Goal: Information Seeking & Learning: Understand process/instructions

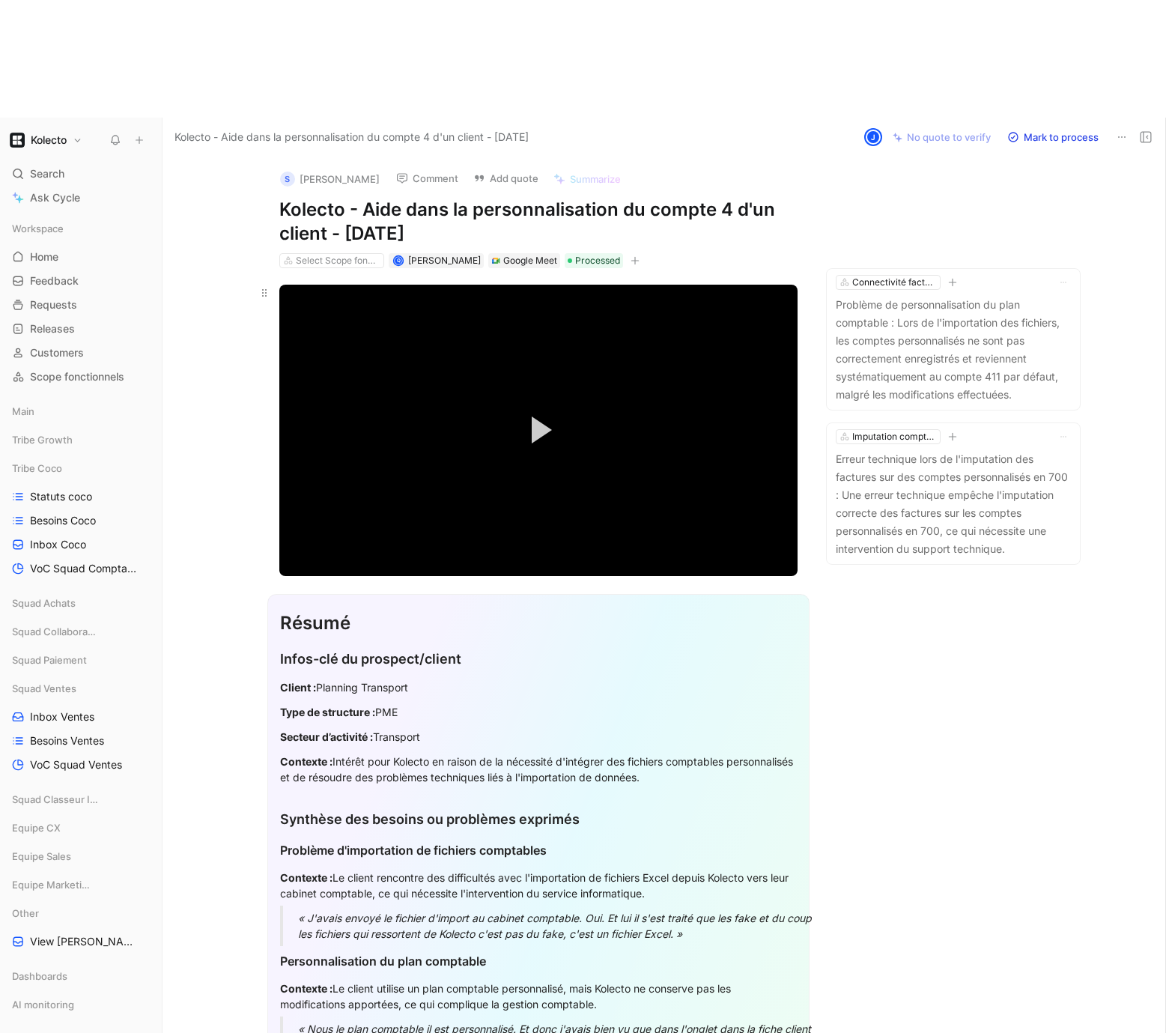
click at [556, 396] on button "Play Video" at bounding box center [538, 429] width 67 height 67
click at [487, 541] on div "Loaded : 32.59% 2:50 1:19" at bounding box center [538, 542] width 518 height 2
click at [529, 541] on div "Loaded : 53.17% 3:24 2:51" at bounding box center [538, 542] width 518 height 2
click at [579, 541] on div "Loaded : 60.34% 4:04 3:25" at bounding box center [538, 542] width 518 height 2
click at [561, 541] on div "Loaded : 69.45% 3:51 4:07" at bounding box center [538, 542] width 518 height 2
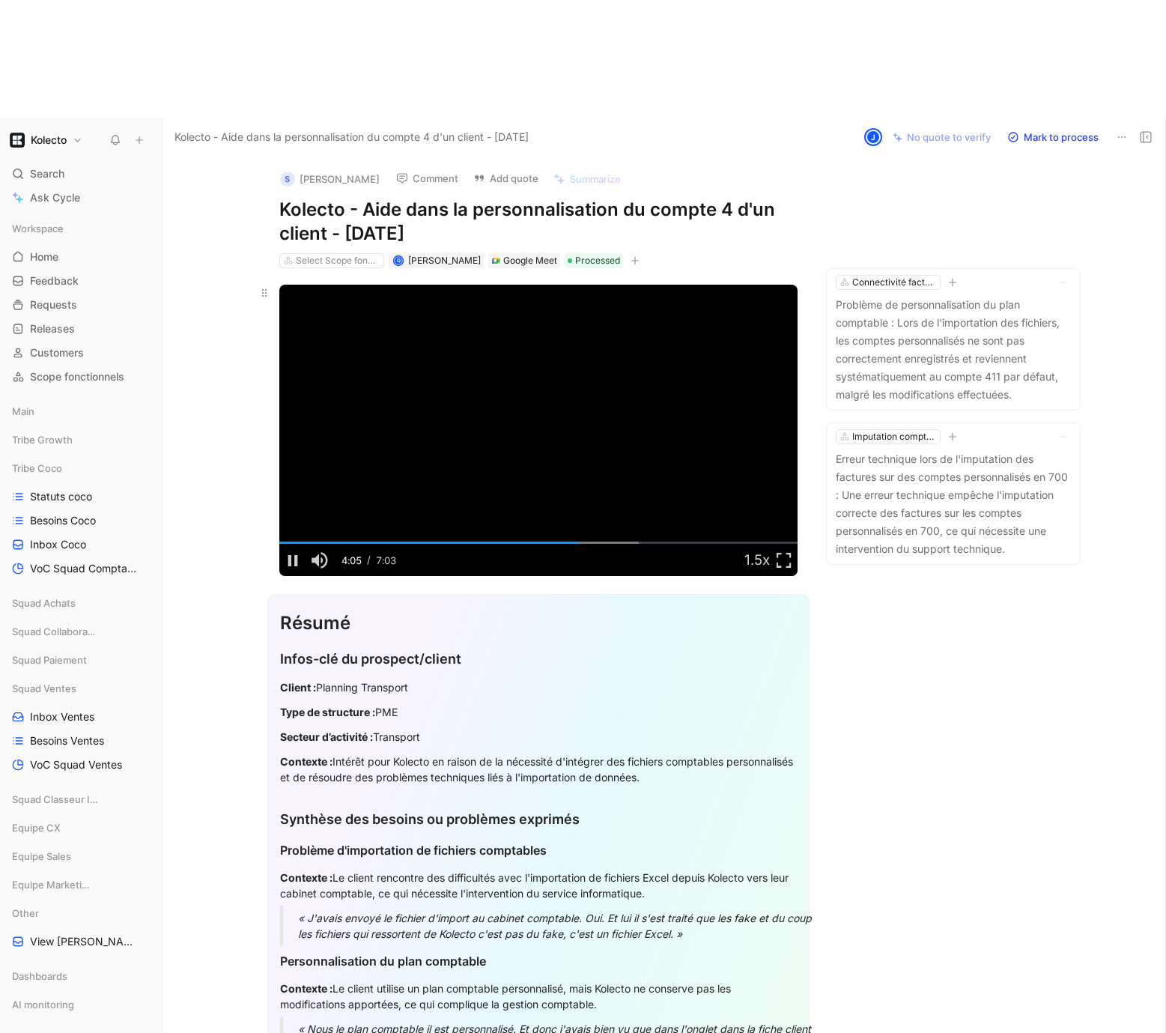
click at [682, 323] on video "Video Player" at bounding box center [538, 430] width 518 height 291
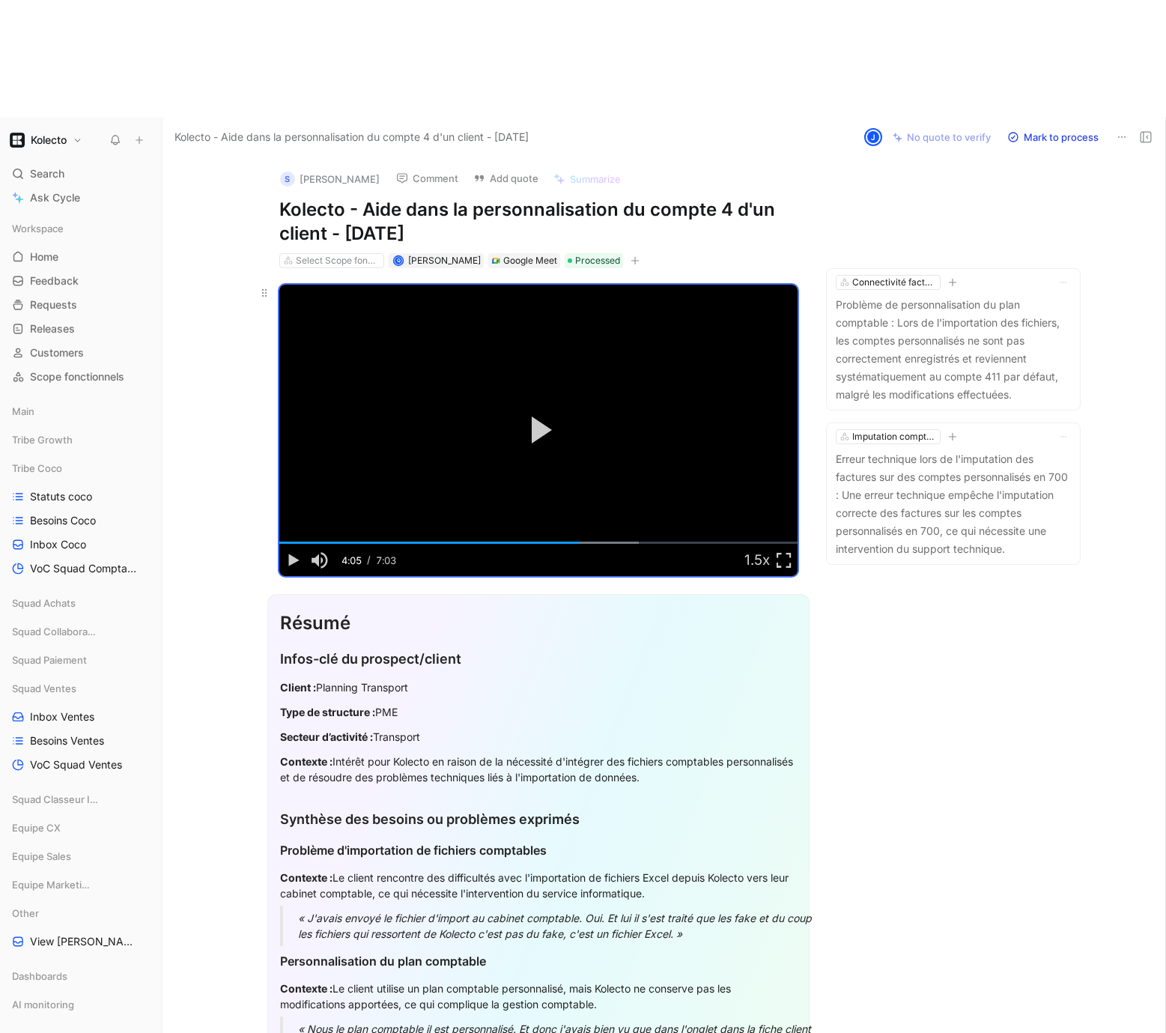
click at [649, 285] on video "Video Player" at bounding box center [538, 430] width 518 height 291
click at [681, 372] on video "Video Player" at bounding box center [538, 430] width 518 height 291
click at [785, 560] on span "Video Player" at bounding box center [784, 560] width 27 height 0
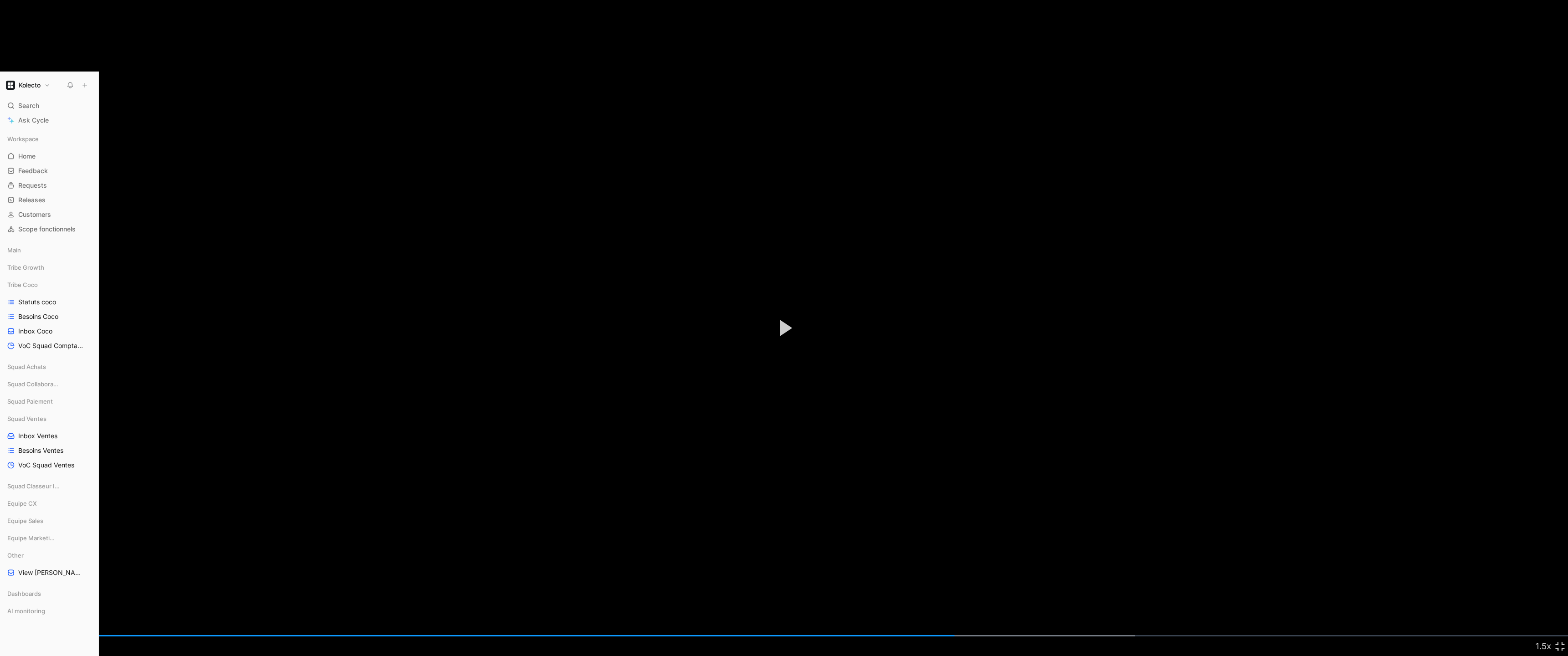
click at [709, 429] on video "Video Player" at bounding box center [784, 328] width 1568 height 656
click at [709, 628] on span "Video Player" at bounding box center [1559, 646] width 16 height 0
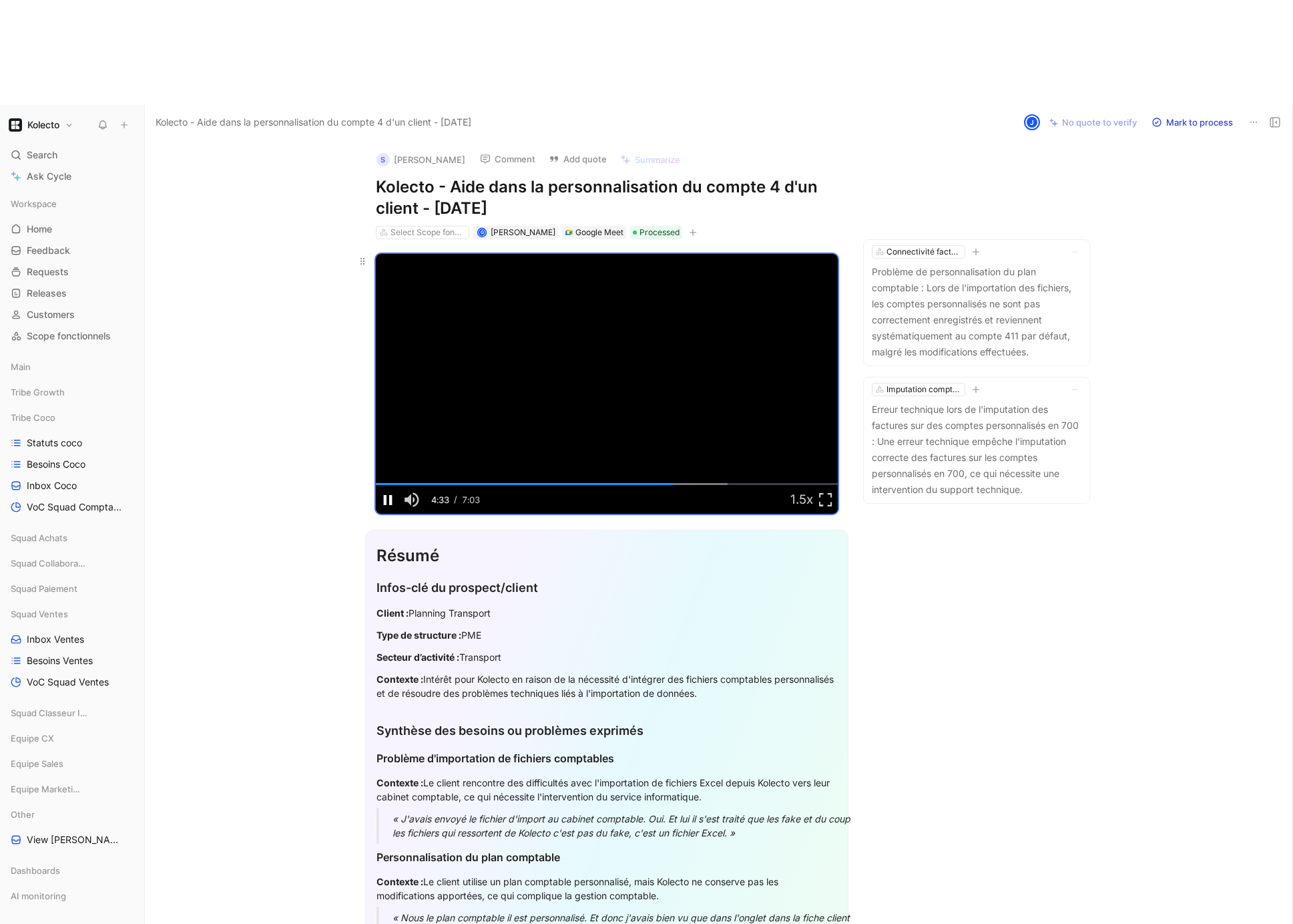
click at [388, 499] on span "Video Player" at bounding box center [388, 499] width 24 height 0
click at [383, 499] on span "Video Player" at bounding box center [388, 499] width 24 height 0
